Goal: Submit feedback/report problem

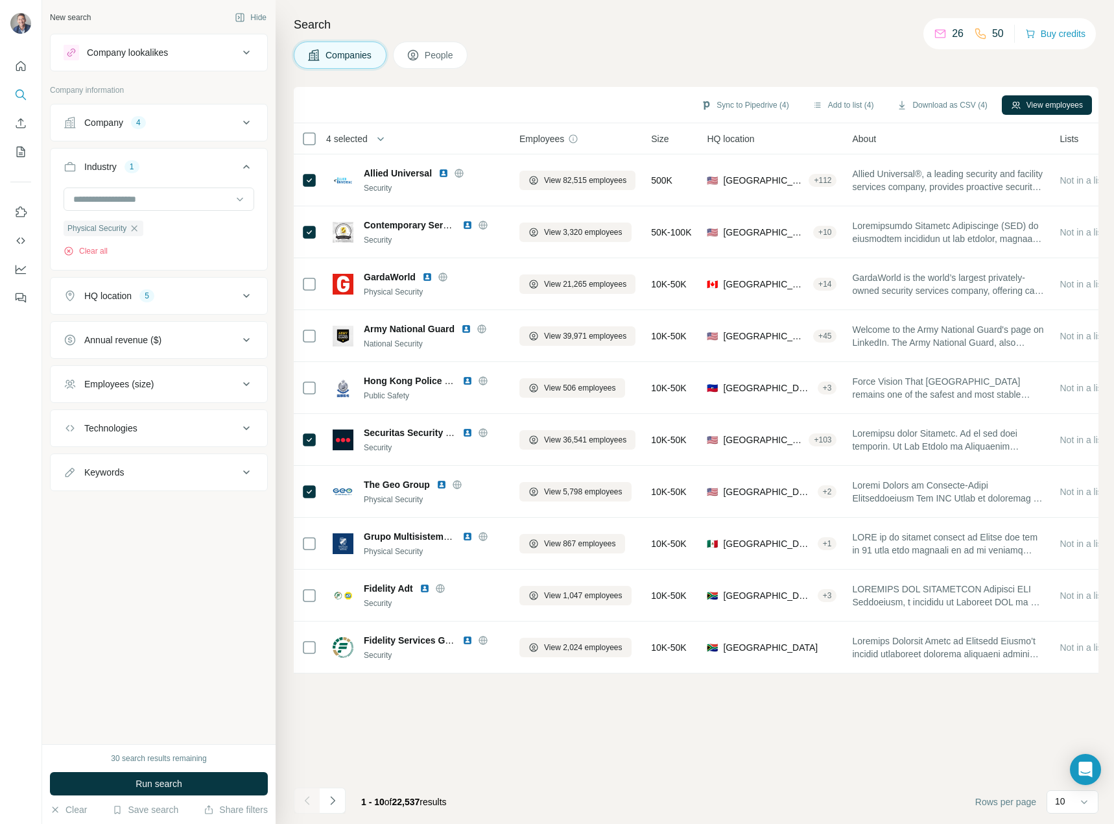
scroll to position [70, 0]
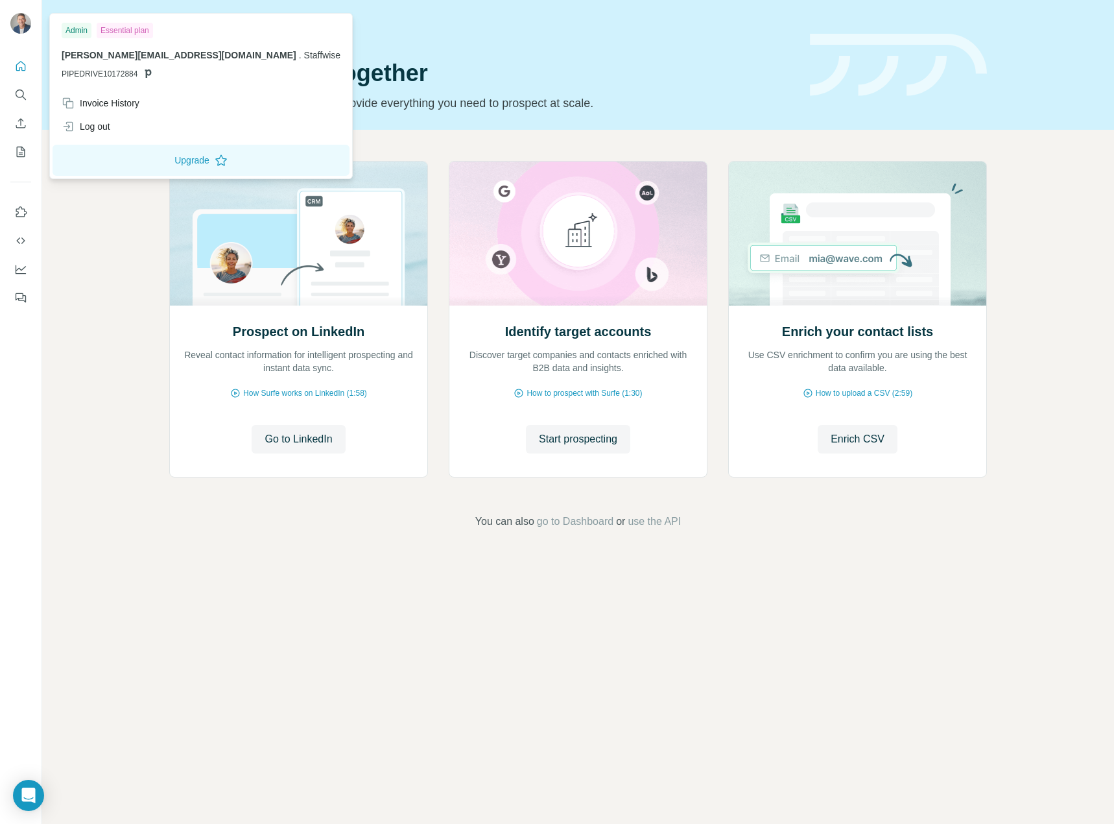
click at [19, 22] on img at bounding box center [20, 23] width 21 height 21
click at [108, 102] on div "Invoice History" at bounding box center [101, 103] width 78 height 13
click at [224, 781] on span "Close" at bounding box center [213, 784] width 23 height 13
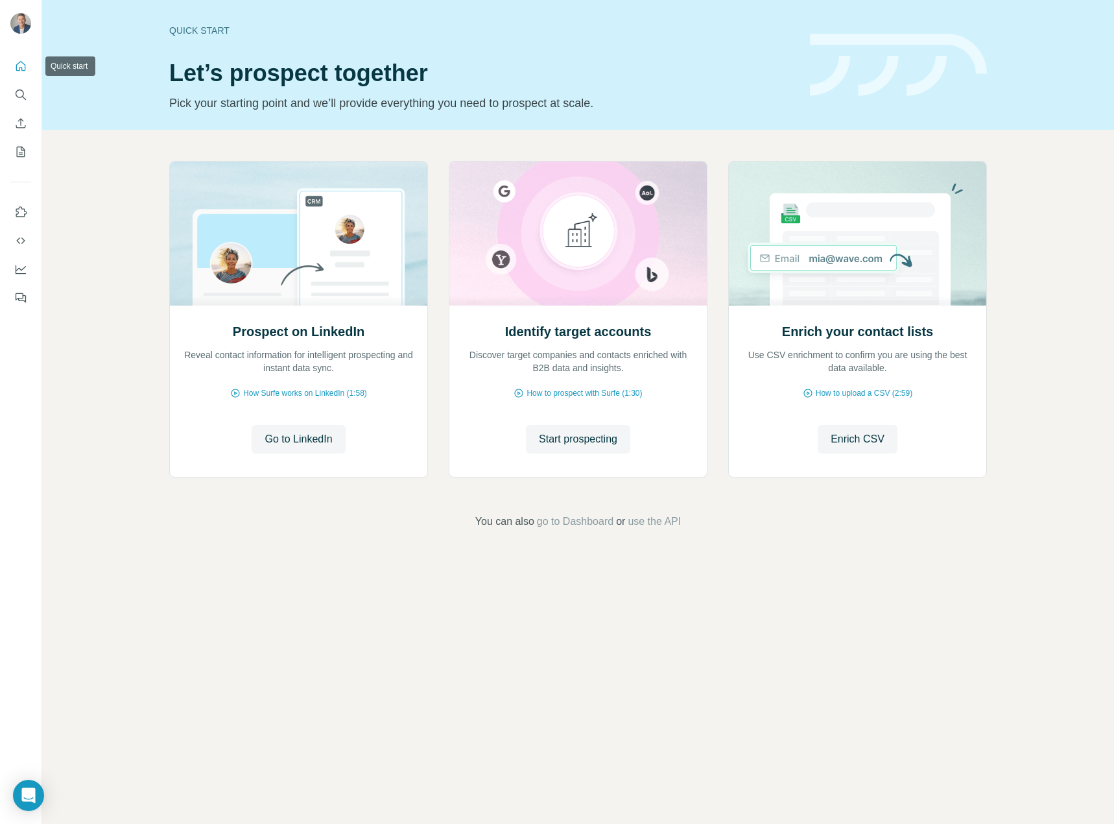
click at [20, 66] on icon "Quick start" at bounding box center [20, 66] width 13 height 13
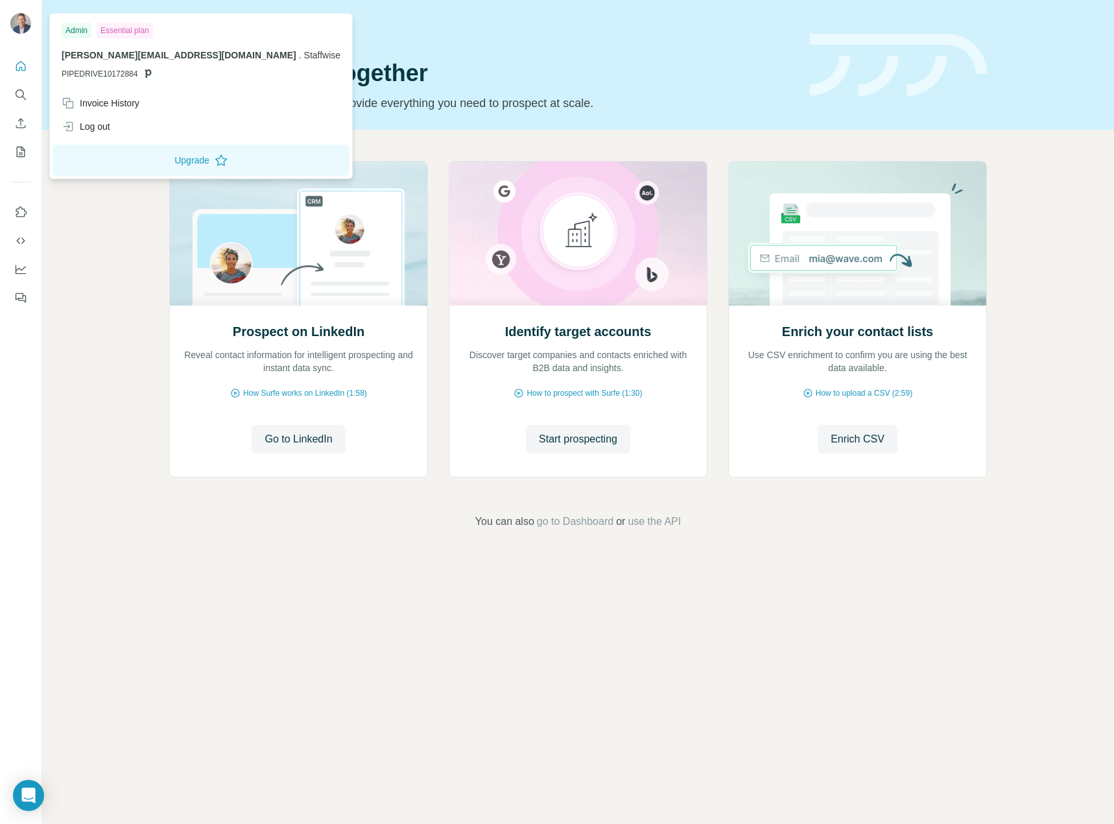
click at [18, 19] on img at bounding box center [20, 23] width 21 height 21
click at [304, 56] on span "Staffwise" at bounding box center [322, 55] width 37 height 10
click at [116, 75] on span "PIPEDRIVE10172884" at bounding box center [100, 74] width 76 height 12
click at [150, 75] on icon at bounding box center [148, 73] width 6 height 8
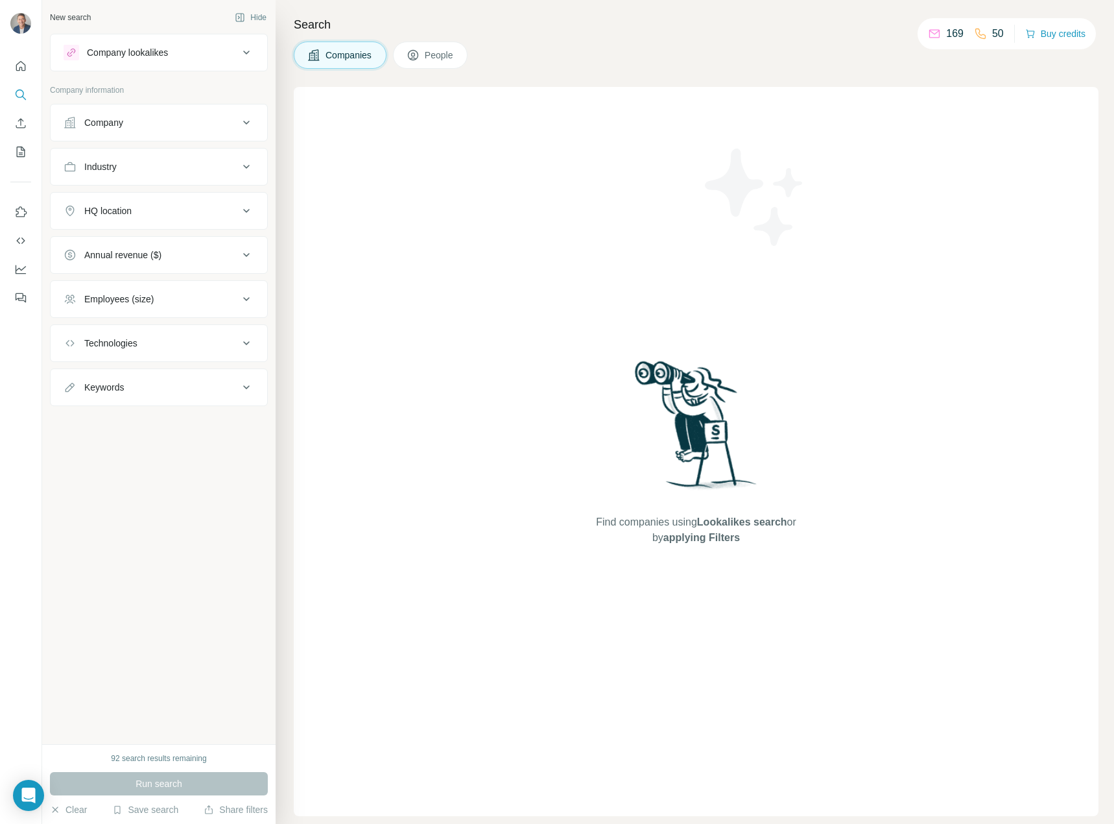
click at [393, 544] on div "Find companies using Lookalikes search or by applying Filters" at bounding box center [696, 451] width 805 height 729
click at [14, 296] on button "Feedback" at bounding box center [20, 297] width 21 height 23
